Goal: Find specific page/section: Find specific page/section

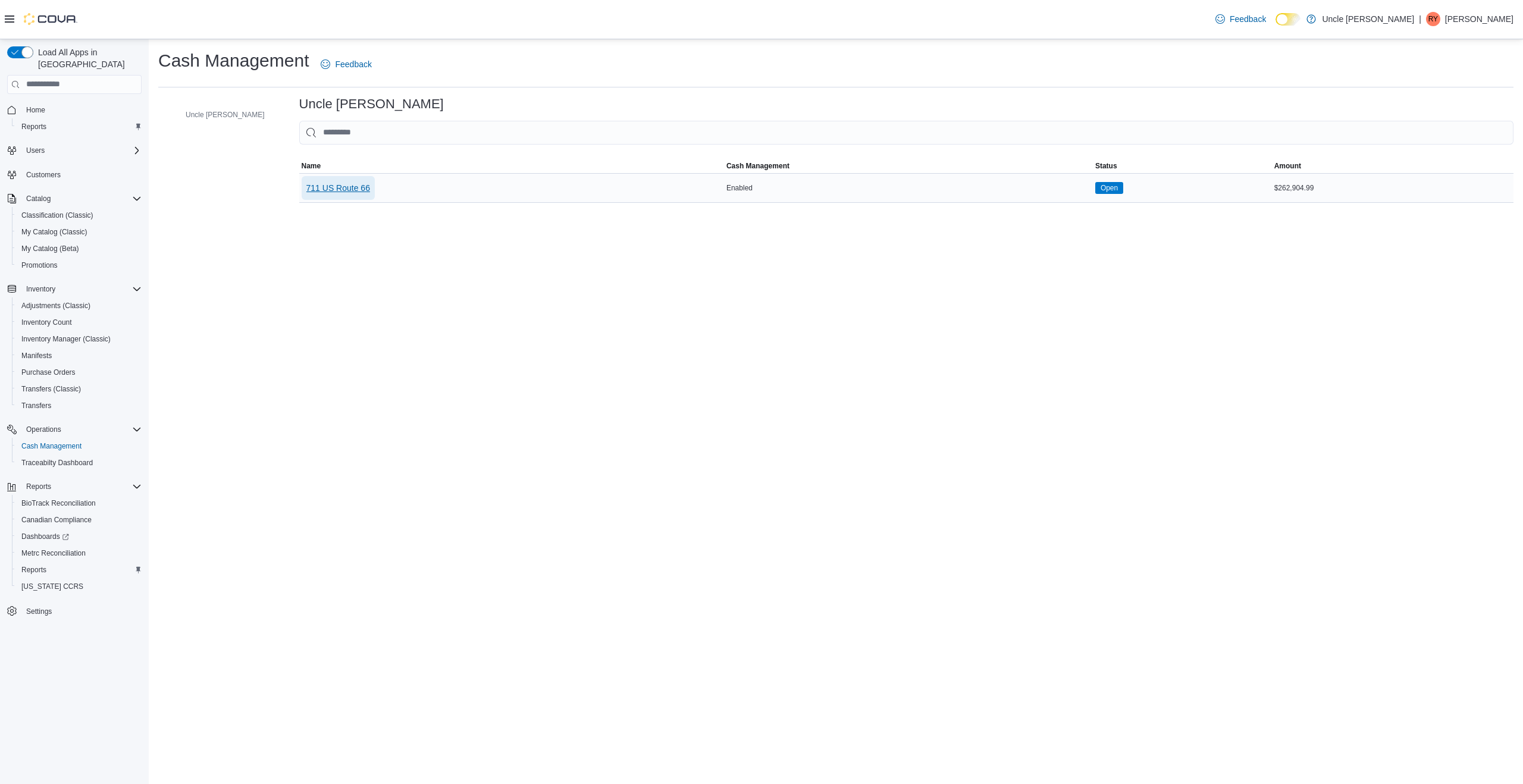
click at [307, 191] on span "711 US Route 66" at bounding box center [338, 187] width 63 height 12
